Goal: Transaction & Acquisition: Obtain resource

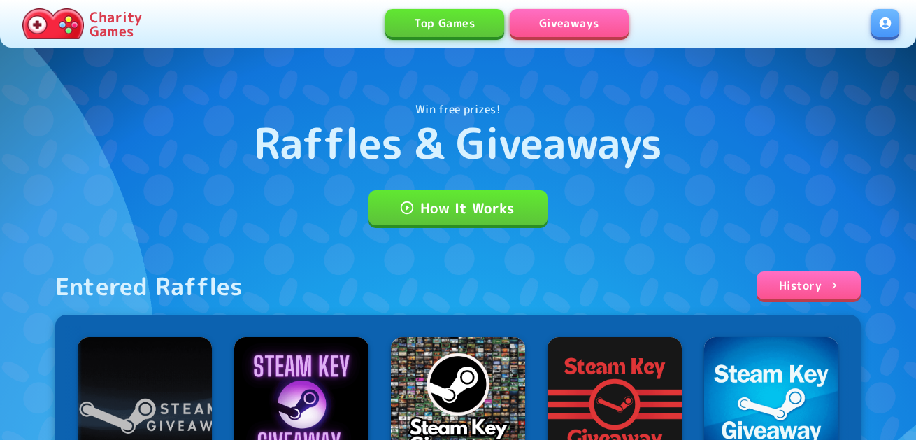
click at [886, 23] on link at bounding box center [885, 23] width 28 height 28
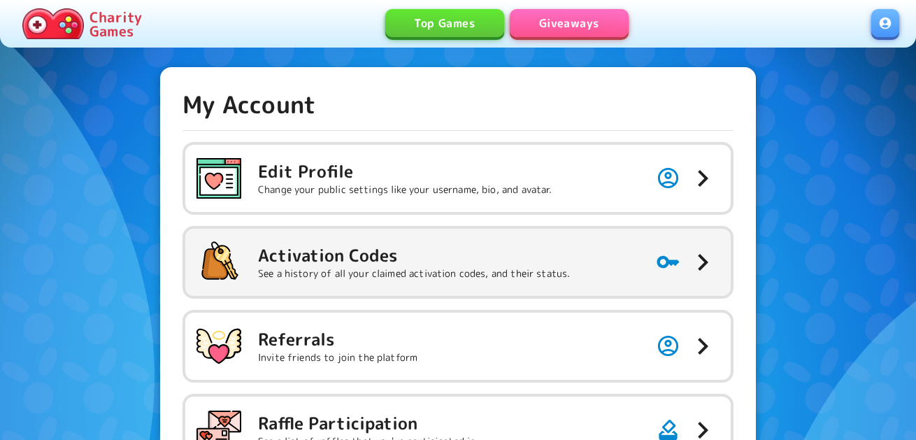
click at [403, 261] on h5 "Activation Codes" at bounding box center [414, 255] width 312 height 22
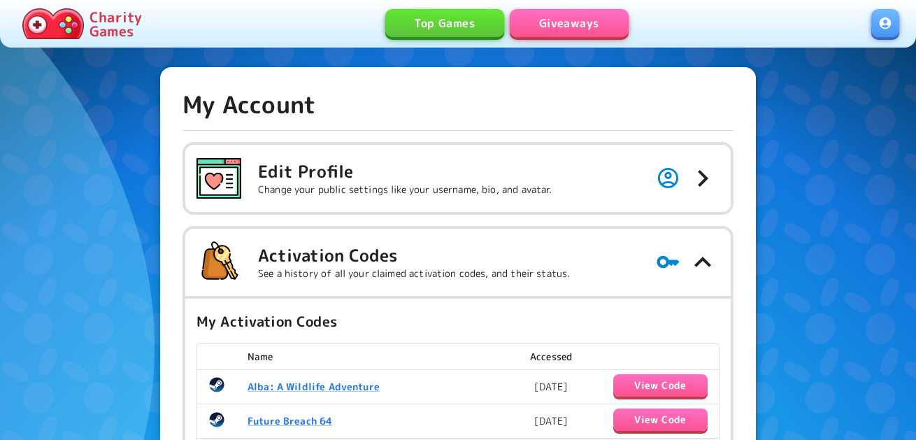
click at [574, 29] on link "Giveaways" at bounding box center [569, 23] width 119 height 28
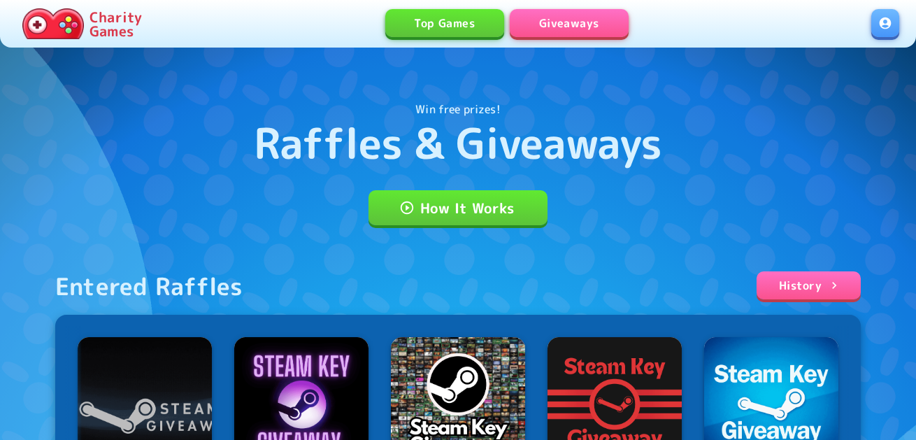
click at [561, 24] on link "Giveaways" at bounding box center [569, 23] width 119 height 28
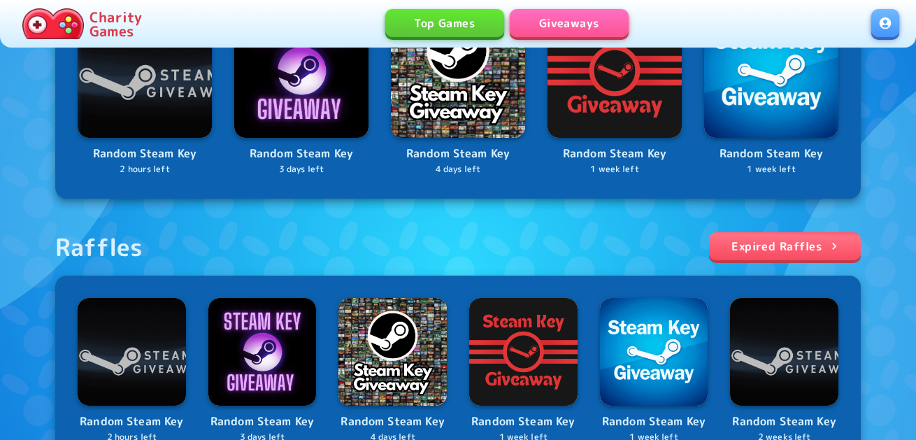
scroll to position [559, 0]
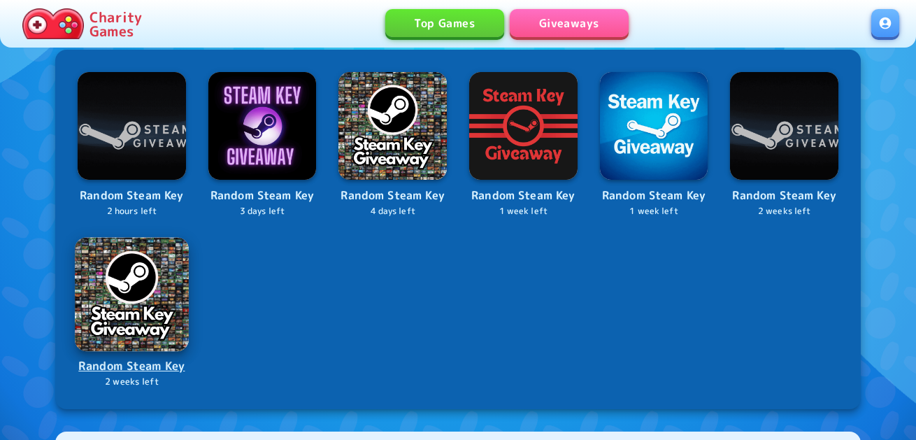
click at [121, 313] on img at bounding box center [131, 293] width 113 height 113
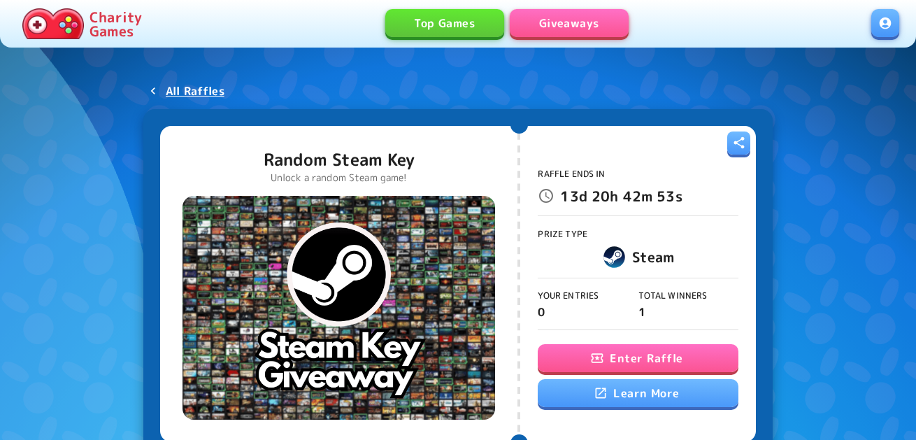
click at [573, 358] on button "Enter Raffle" at bounding box center [638, 358] width 200 height 28
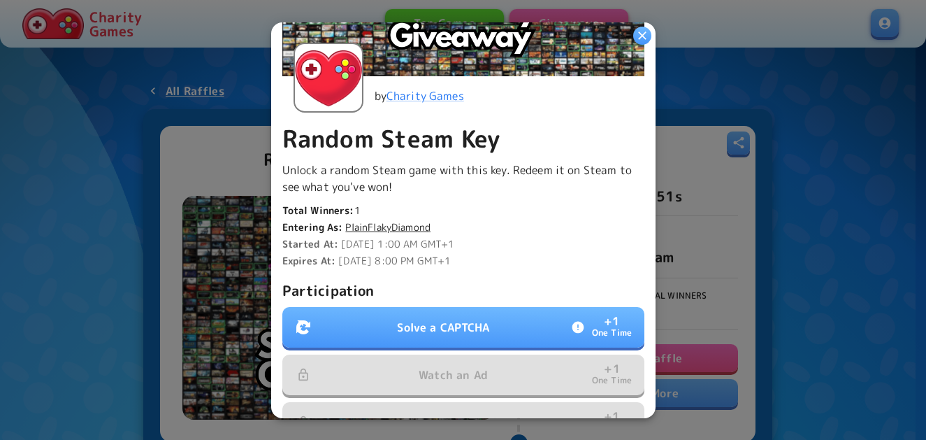
scroll to position [419, 0]
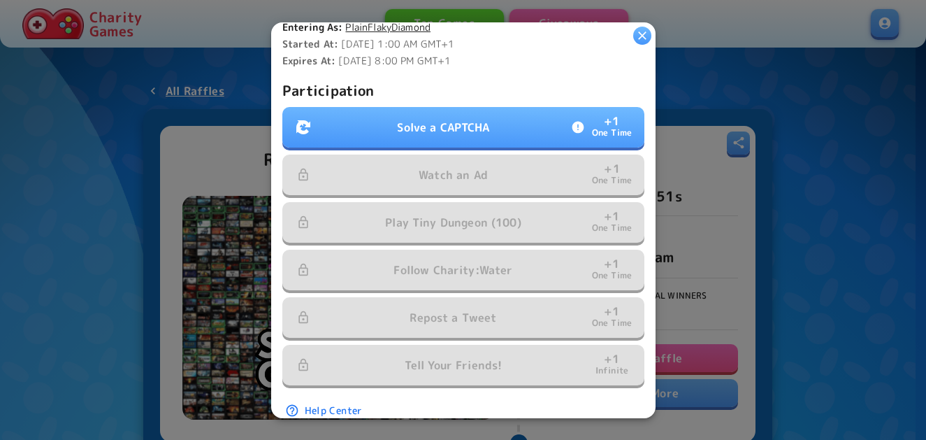
click at [516, 137] on button "Solve a CAPTCHA + 1 One Time" at bounding box center [463, 127] width 362 height 41
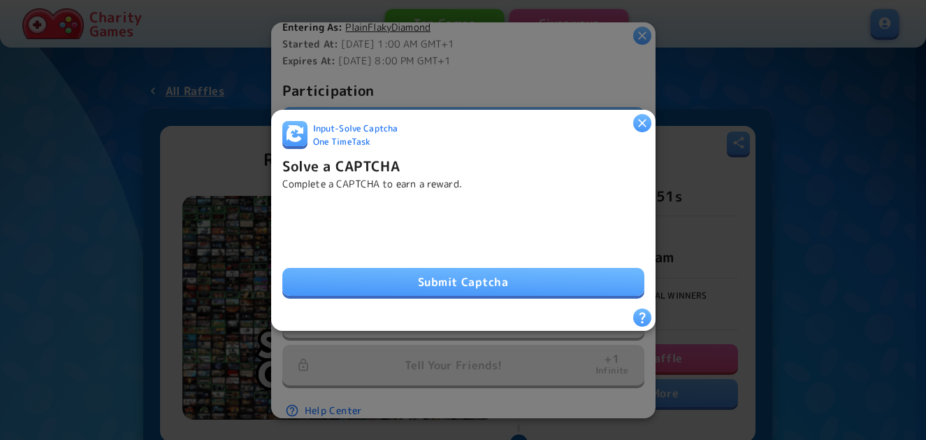
click at [369, 278] on button "Submit Captcha" at bounding box center [463, 282] width 362 height 28
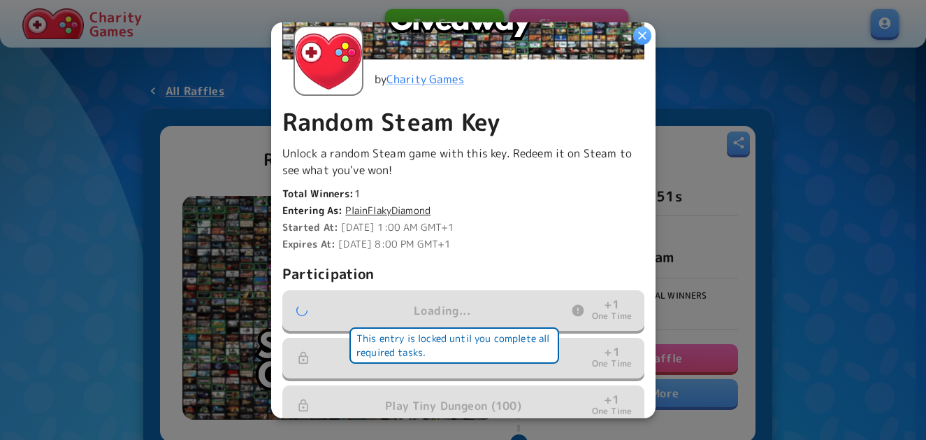
scroll to position [446, 0]
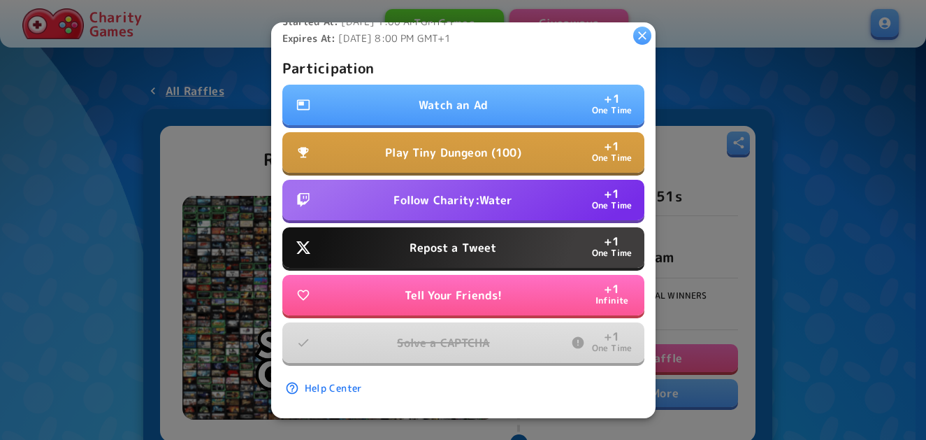
click at [454, 98] on p "Watch an Ad" at bounding box center [453, 104] width 69 height 17
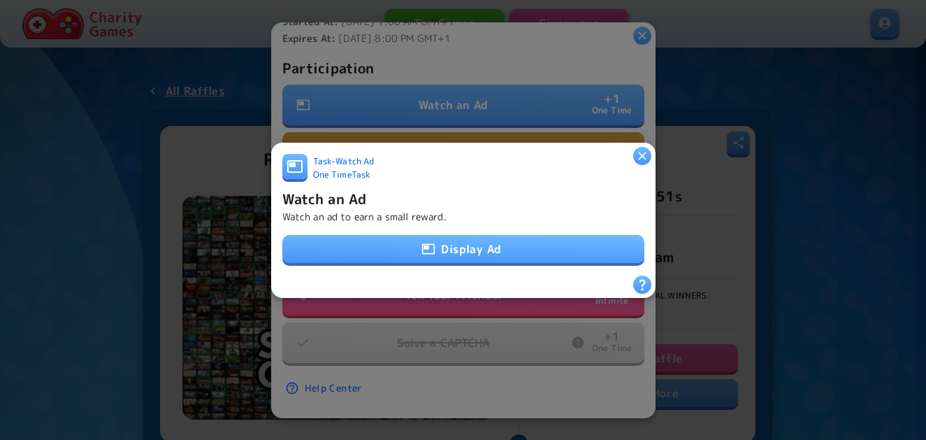
click at [466, 235] on button "Display Ad" at bounding box center [463, 249] width 362 height 28
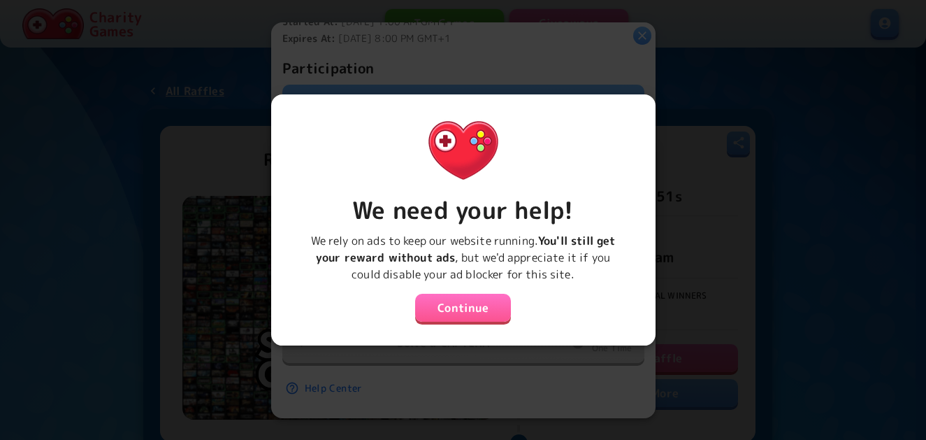
click at [444, 305] on button "Continue" at bounding box center [463, 308] width 96 height 28
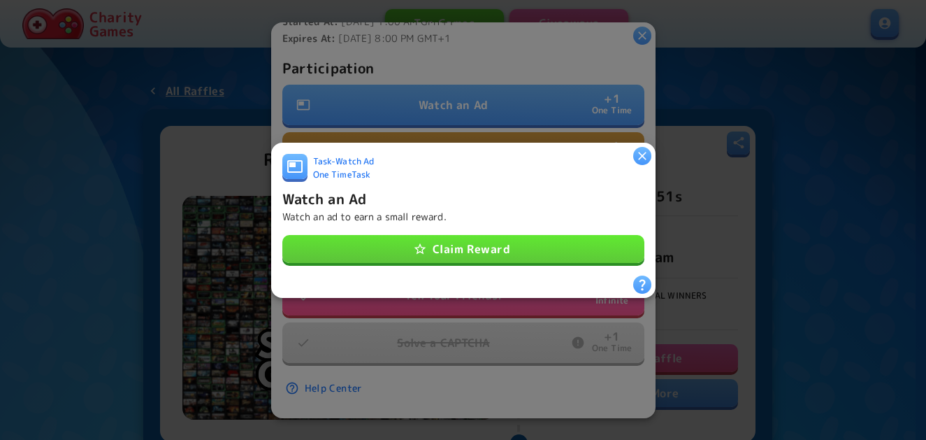
drag, startPoint x: 432, startPoint y: 257, endPoint x: 432, endPoint y: 249, distance: 8.4
click at [432, 257] on button "Claim Reward" at bounding box center [463, 249] width 362 height 28
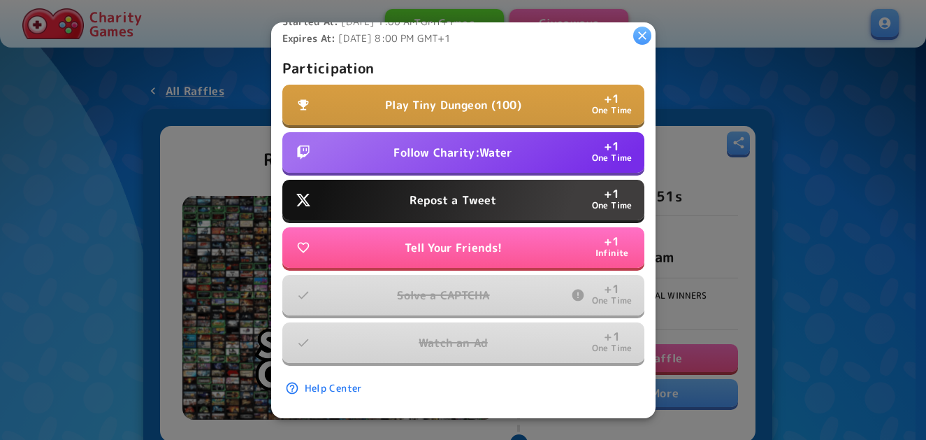
click at [498, 144] on p "Follow Charity:Water" at bounding box center [453, 152] width 119 height 17
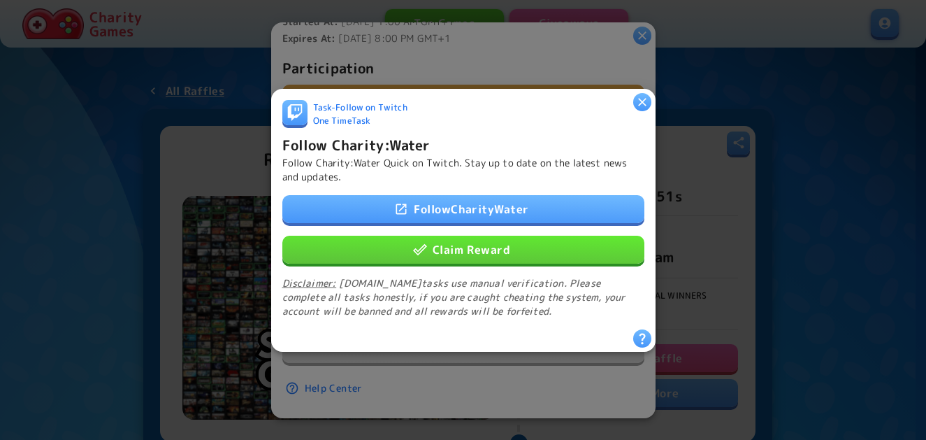
click at [501, 236] on button "Claim Reward" at bounding box center [463, 249] width 362 height 28
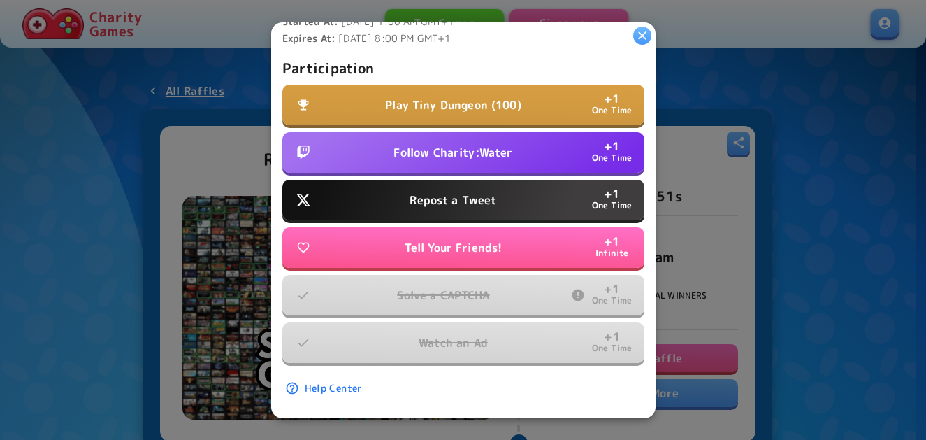
click at [496, 187] on button "Repost a Tweet + 1 One Time" at bounding box center [463, 200] width 362 height 41
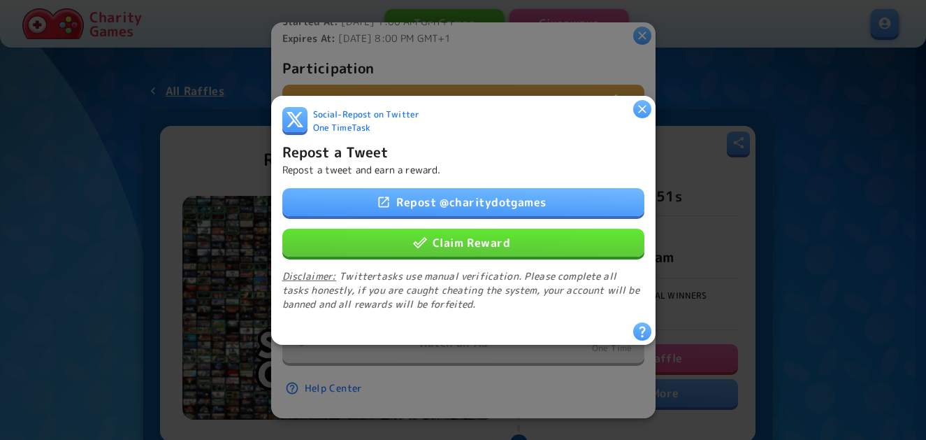
click at [497, 230] on button "Claim Reward" at bounding box center [463, 242] width 362 height 28
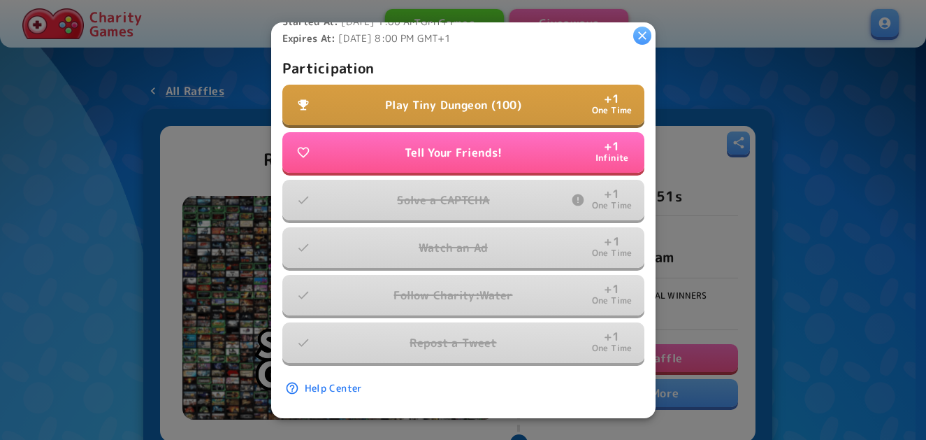
click at [536, 88] on button "Play Tiny Dungeon (100) + 1 One Time" at bounding box center [463, 105] width 362 height 41
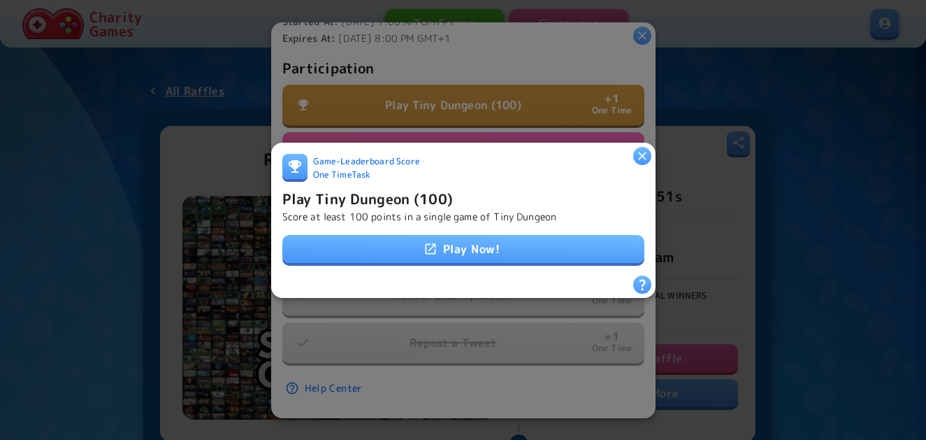
click at [489, 238] on link "Play Now!" at bounding box center [463, 249] width 362 height 28
click at [415, 170] on div "Game - Leaderboard Score One Time Task" at bounding box center [351, 168] width 138 height 26
click at [410, 189] on h6 "Play Tiny Dungeon (100)" at bounding box center [367, 198] width 171 height 22
click at [386, 189] on h6 "Play Tiny Dungeon (100)" at bounding box center [367, 198] width 171 height 22
click at [387, 190] on h6 "Play Tiny Dungeon (100)" at bounding box center [367, 198] width 171 height 22
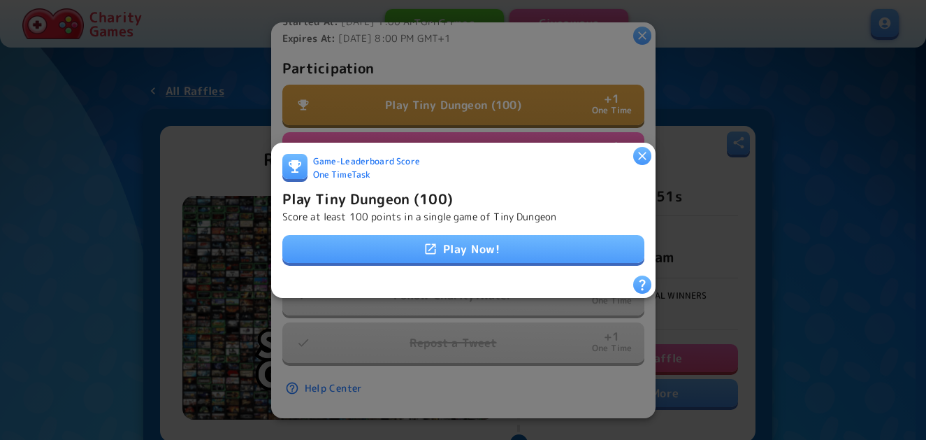
click at [443, 209] on p "Score at least 100 points in a single game of Tiny Dungeon" at bounding box center [419, 216] width 275 height 14
click at [389, 194] on h6 "Play Tiny Dungeon (100)" at bounding box center [367, 198] width 171 height 22
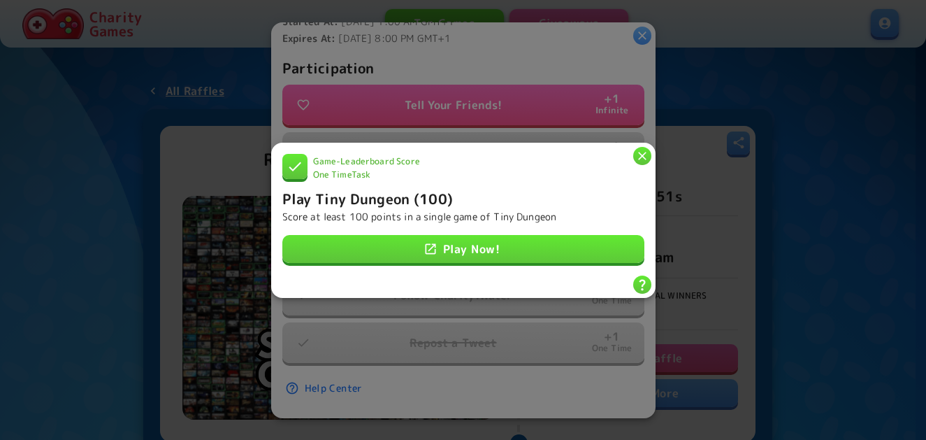
click at [637, 148] on icon "button" at bounding box center [642, 155] width 14 height 14
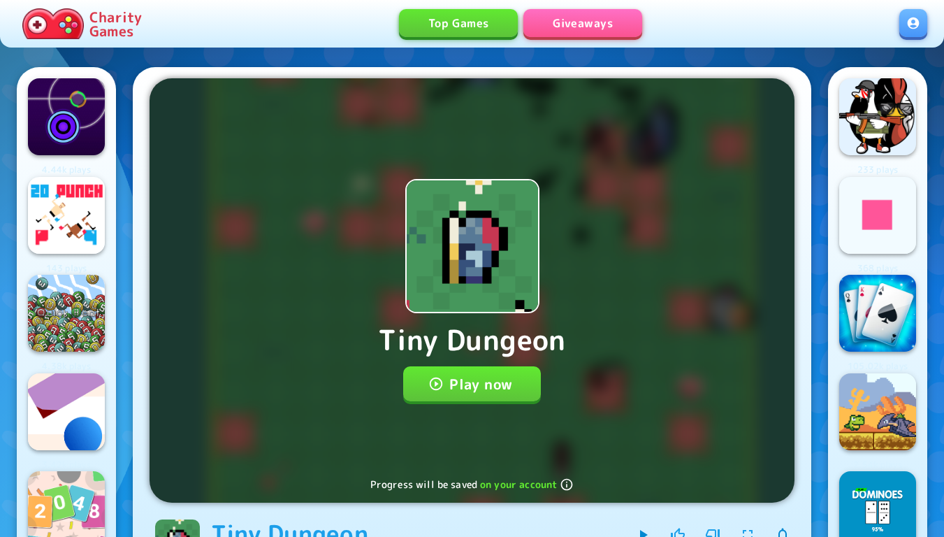
click at [494, 375] on button "Play now" at bounding box center [472, 383] width 138 height 35
